Goal: Transaction & Acquisition: Obtain resource

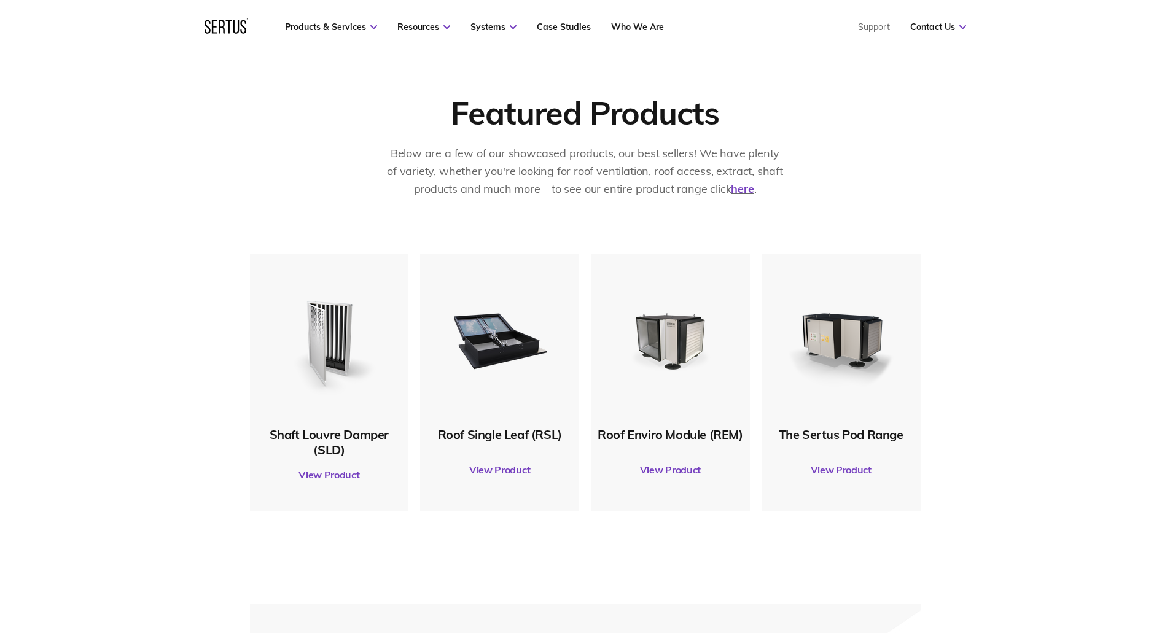
scroll to position [553, 0]
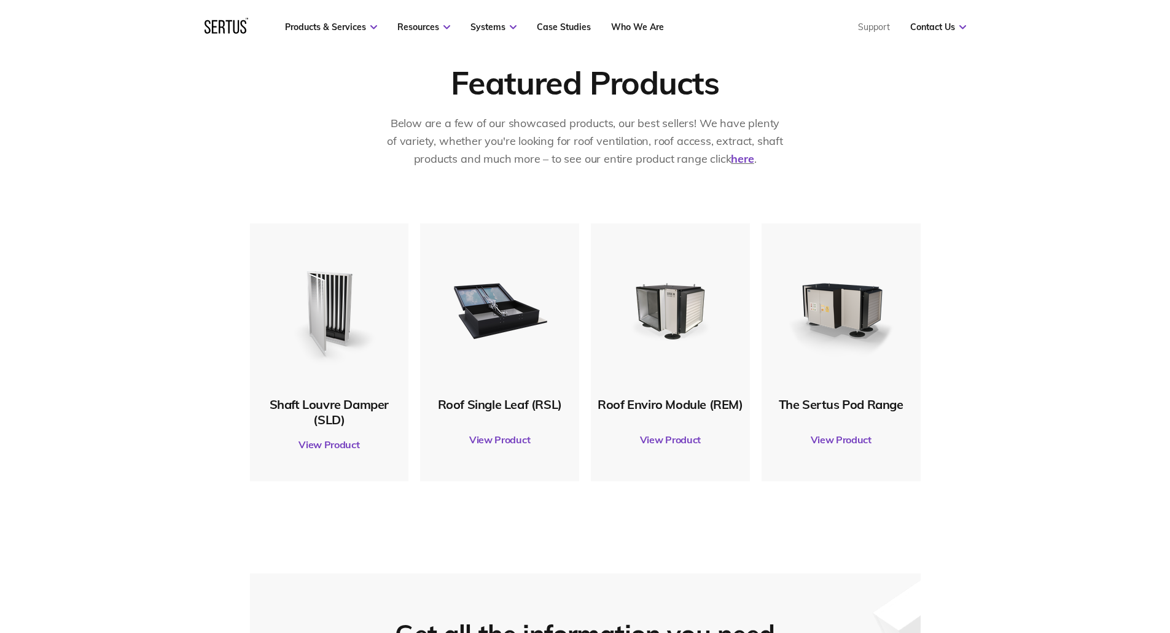
click at [323, 321] on img at bounding box center [329, 309] width 119 height 119
click at [320, 420] on link "View Product" at bounding box center [329, 444] width 147 height 34
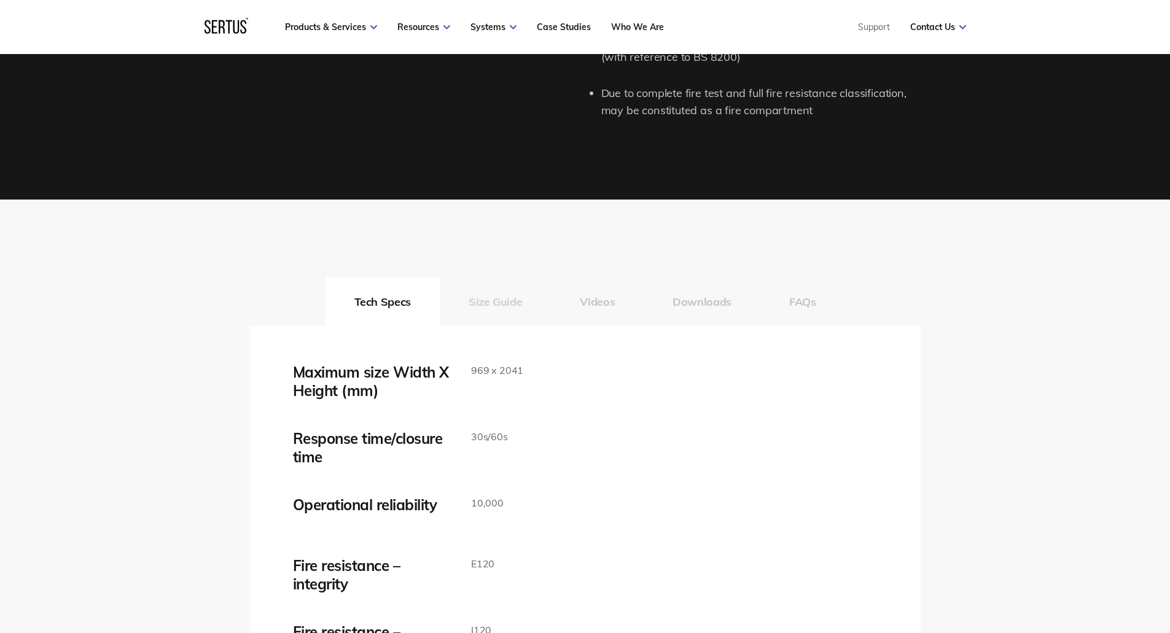
scroll to position [1842, 0]
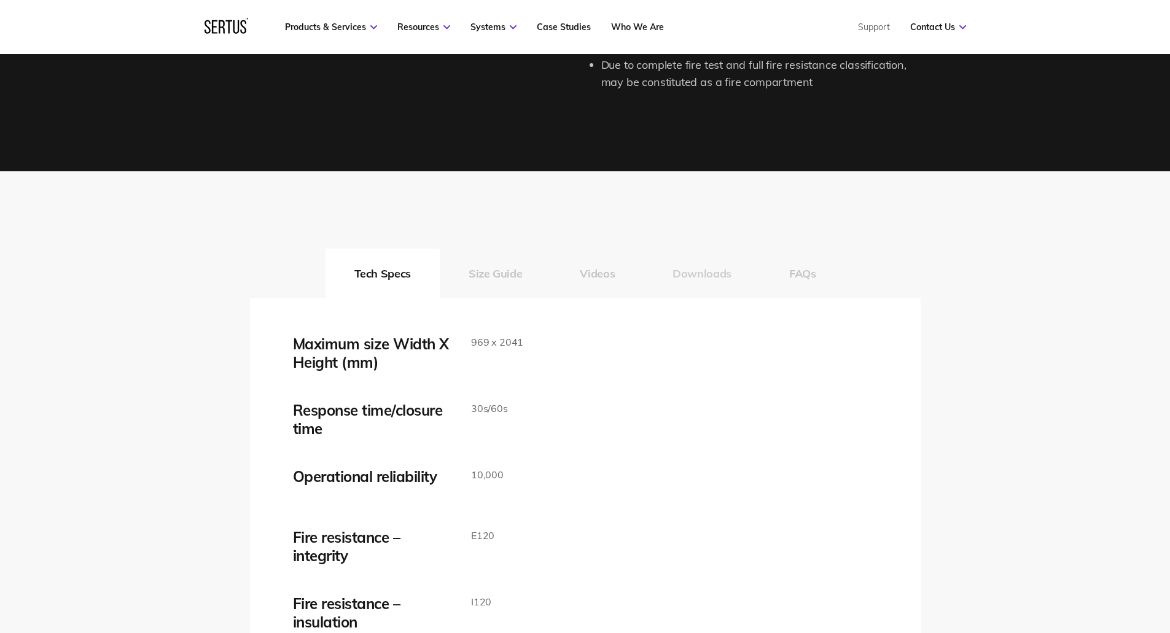
click at [702, 274] on button "Downloads" at bounding box center [701, 273] width 117 height 49
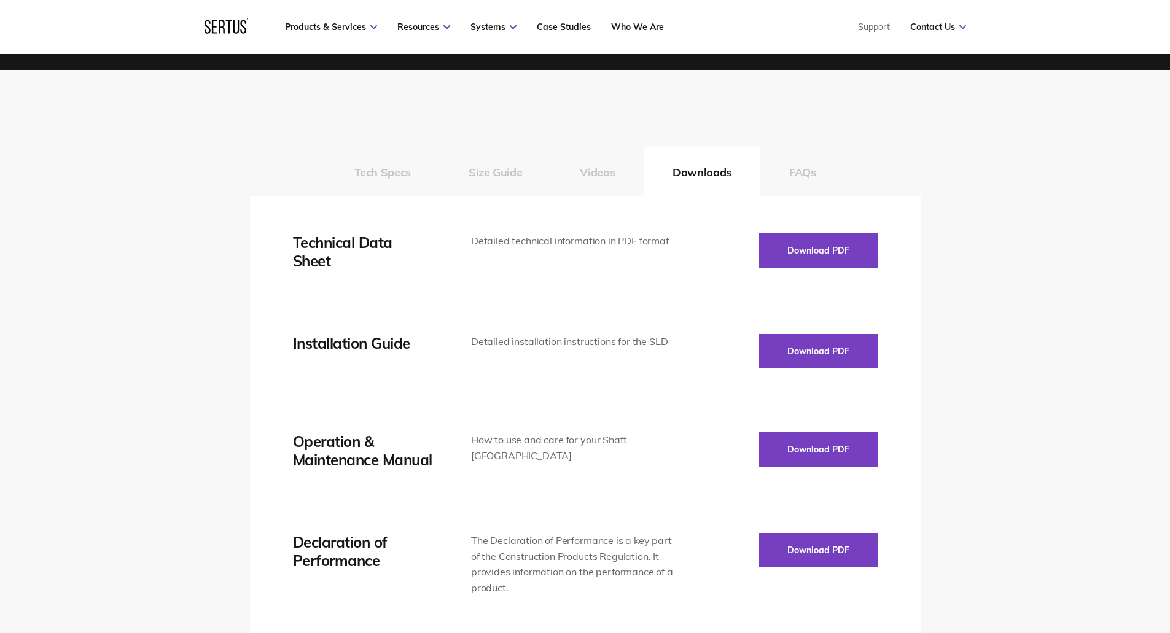
scroll to position [1965, 0]
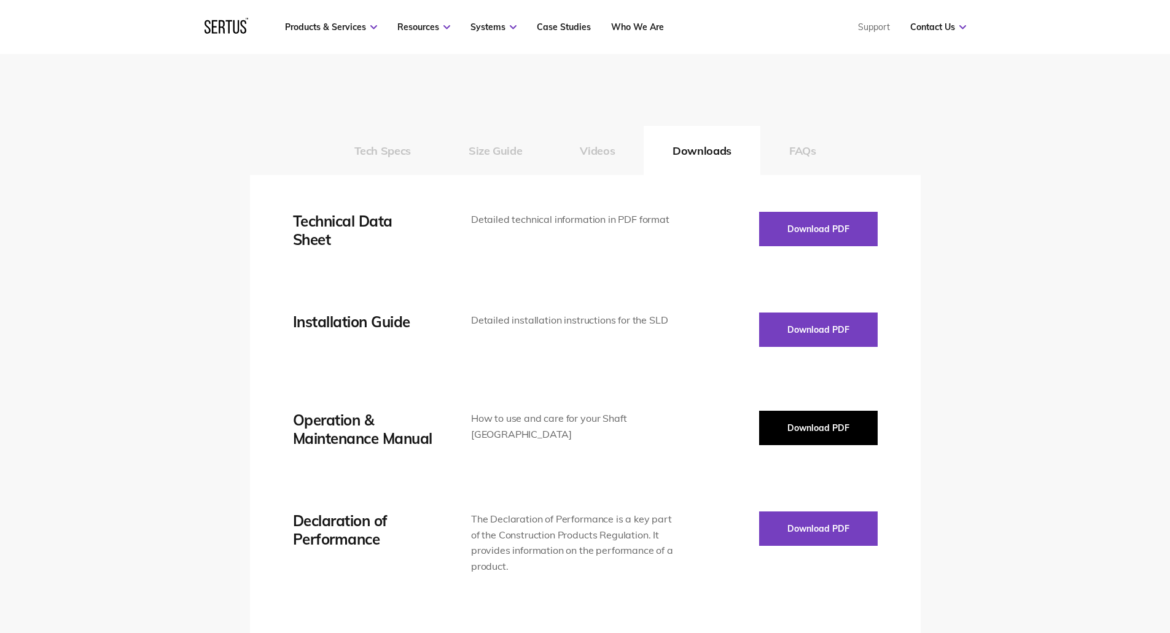
click at [799, 428] on button "Download PDF" at bounding box center [818, 428] width 119 height 34
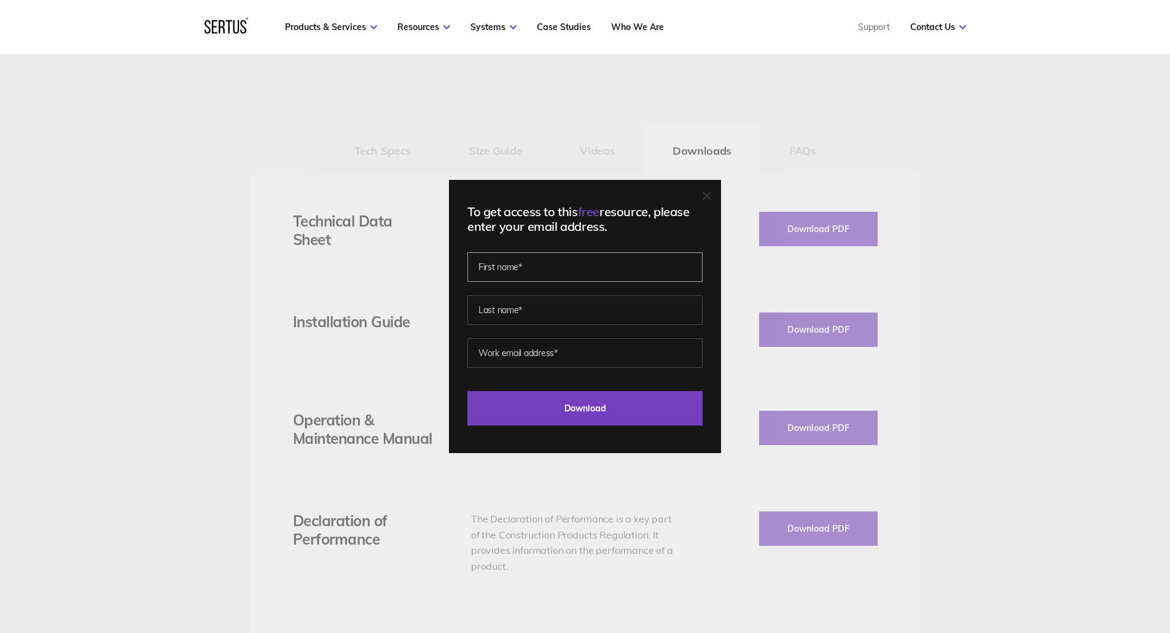
click at [553, 276] on input "text" at bounding box center [584, 266] width 235 height 29
type input "Mike"
type input "Gosling"
type input "mgosling@troxuk.co.uk"
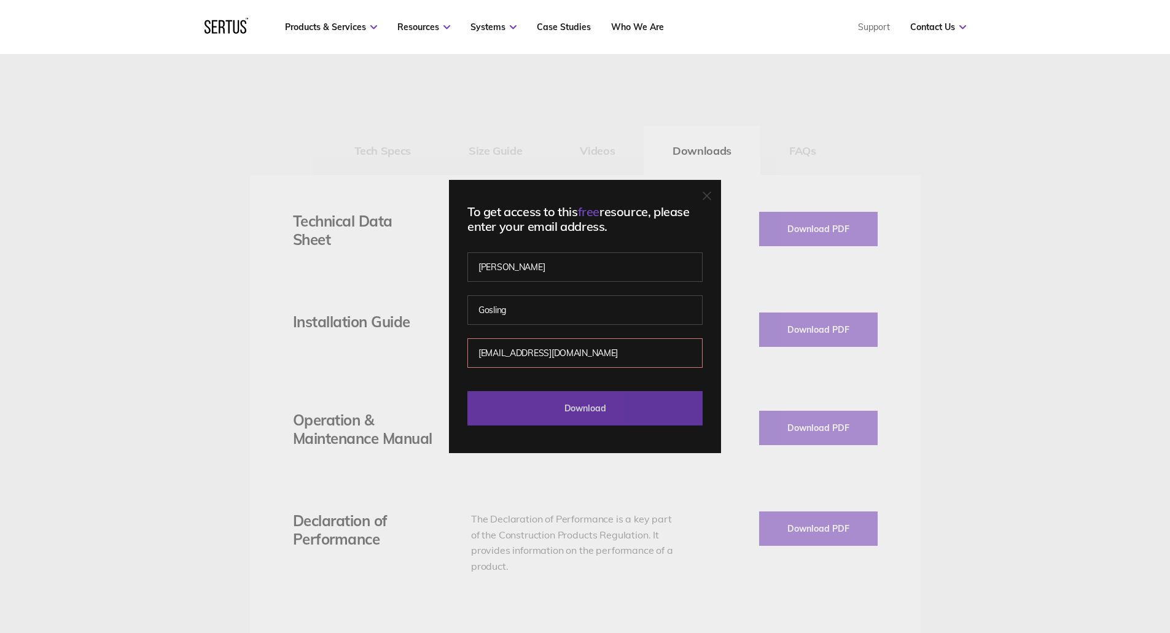
click at [572, 408] on input "Download" at bounding box center [584, 408] width 235 height 34
click at [594, 407] on input "Download" at bounding box center [584, 408] width 235 height 34
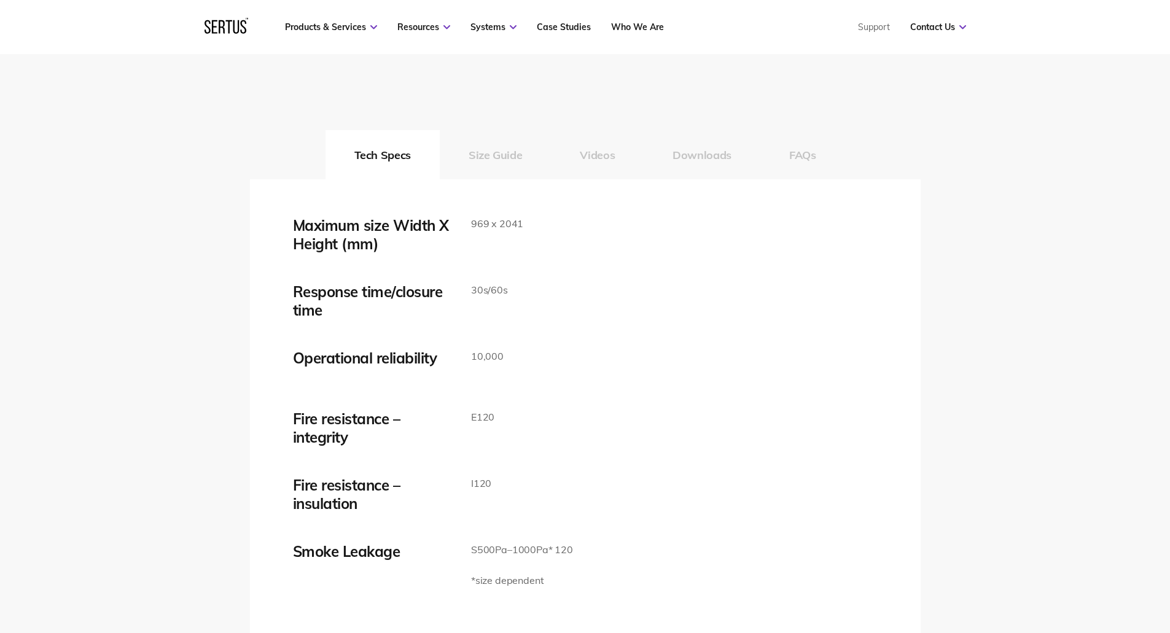
scroll to position [1965, 0]
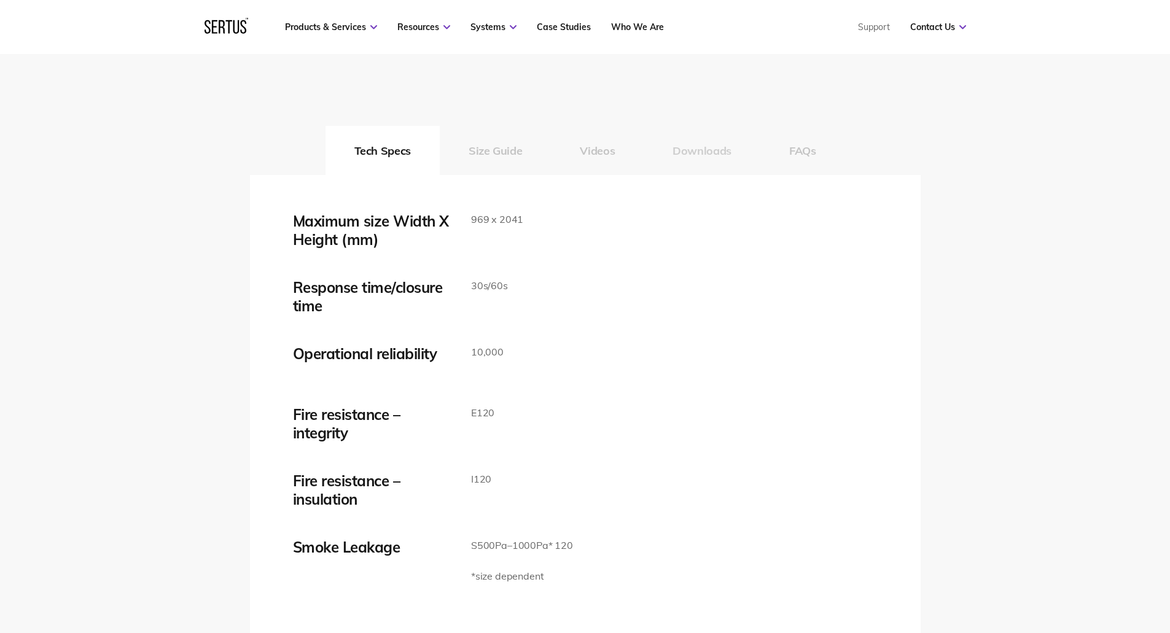
click at [699, 153] on button "Downloads" at bounding box center [701, 150] width 117 height 49
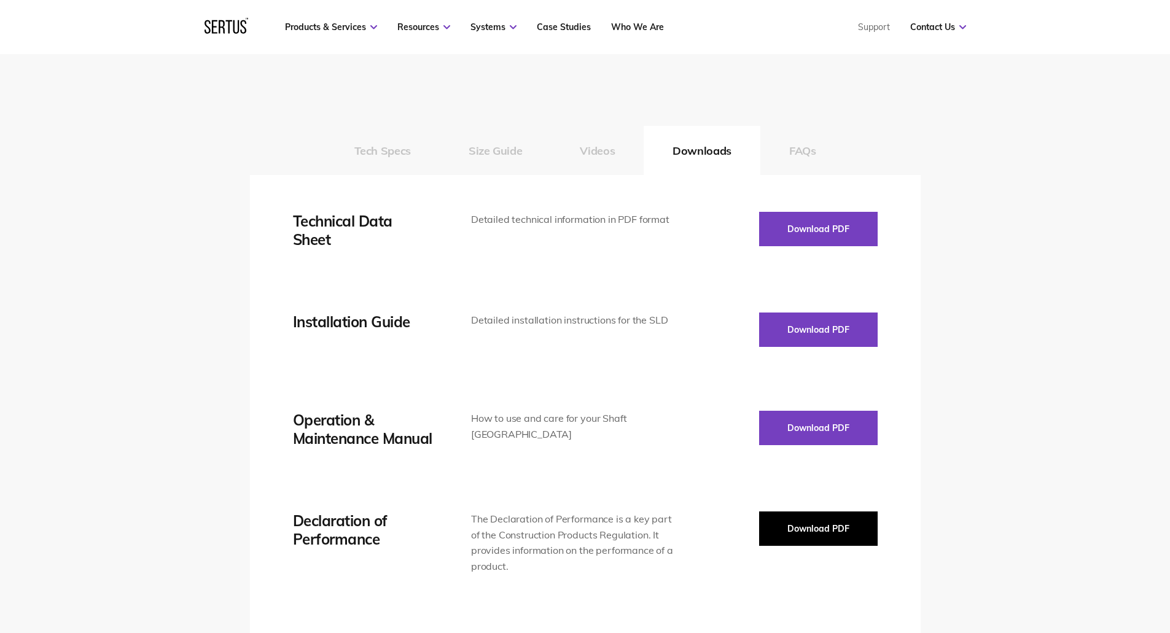
click at [806, 527] on button "Download PDF" at bounding box center [818, 528] width 119 height 34
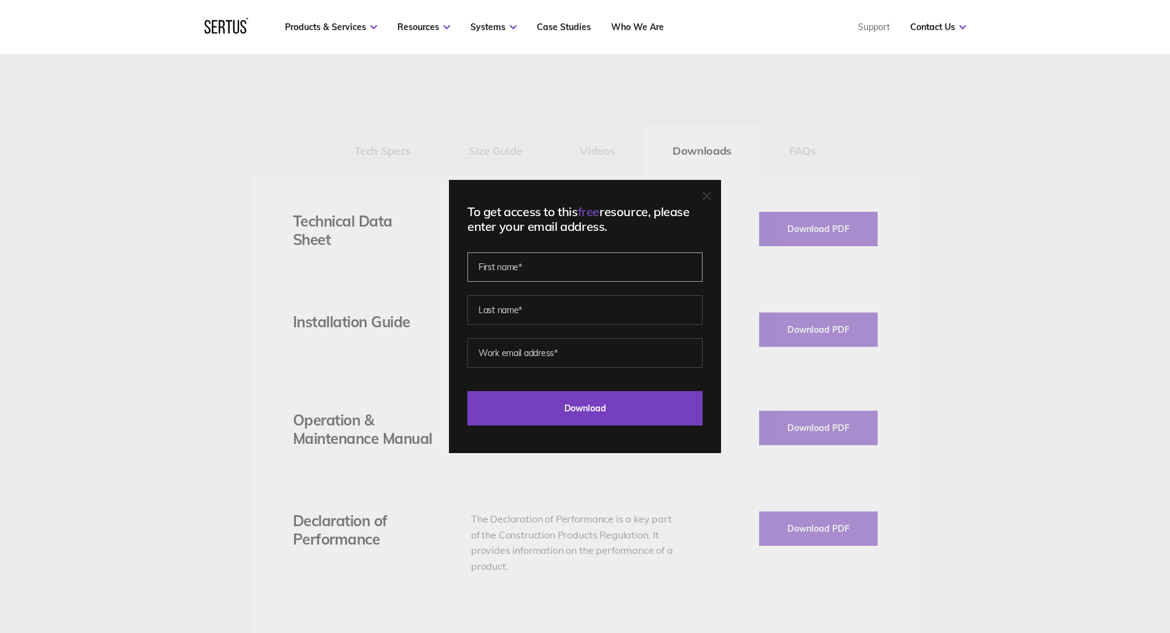
click at [530, 270] on input "text" at bounding box center [584, 266] width 235 height 29
type input "Mike"
type input "Gosling"
type input "mgosling@troxuk.co.uk"
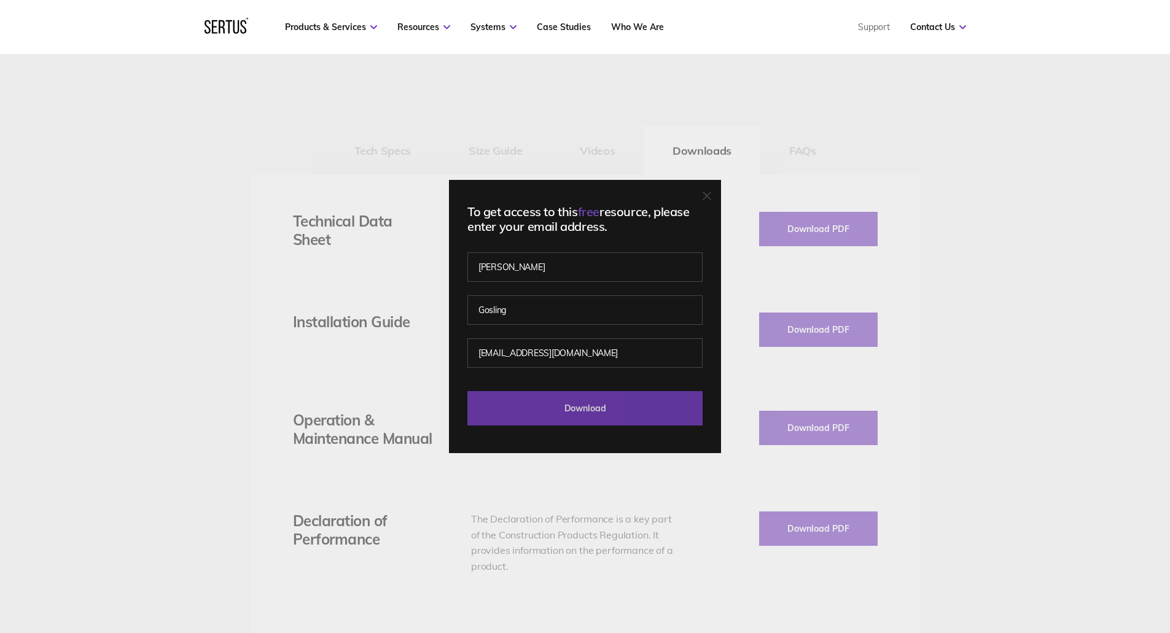
click at [565, 413] on input "Download" at bounding box center [584, 408] width 235 height 34
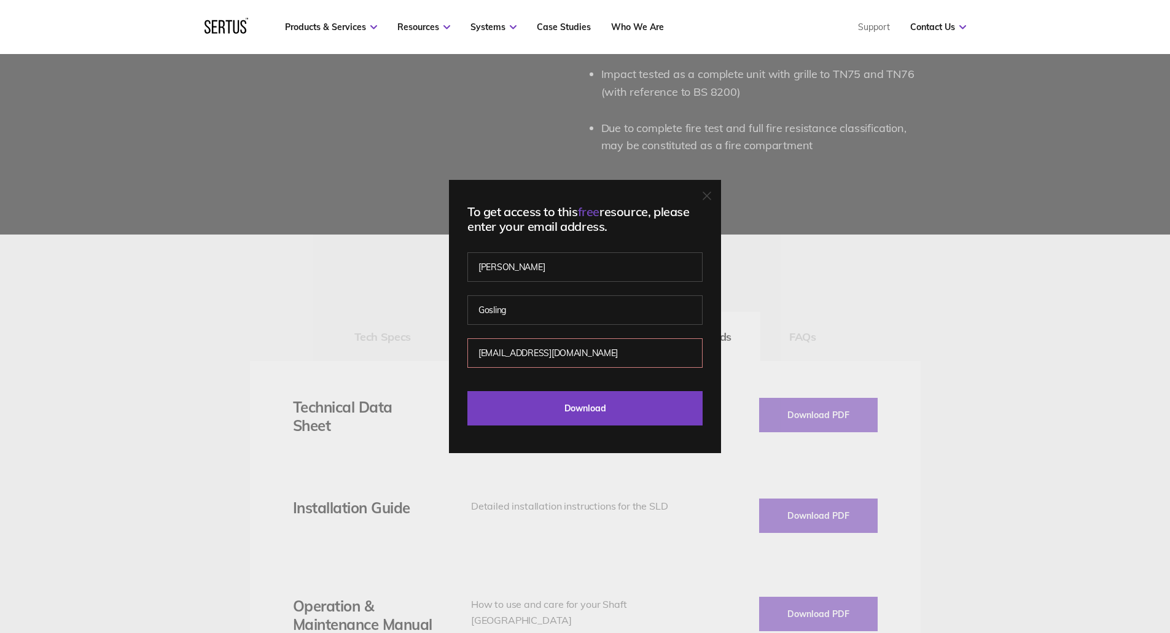
scroll to position [1658, 0]
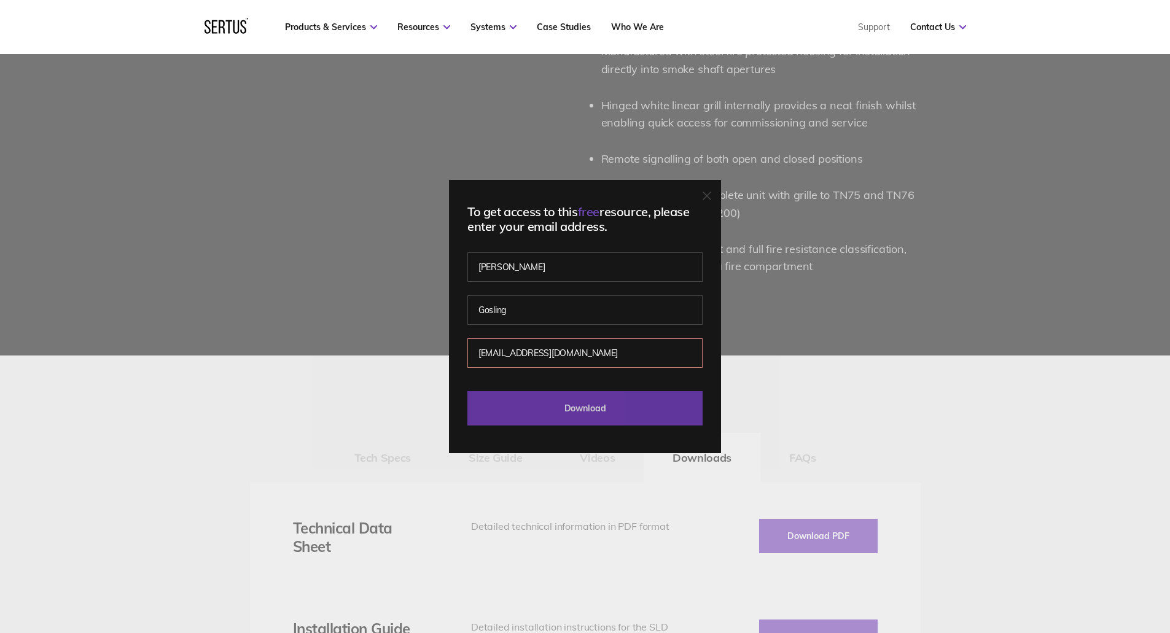
click at [601, 408] on input "Download" at bounding box center [584, 408] width 235 height 34
click at [711, 195] on icon at bounding box center [706, 196] width 9 height 9
